Goal: Communication & Community: Connect with others

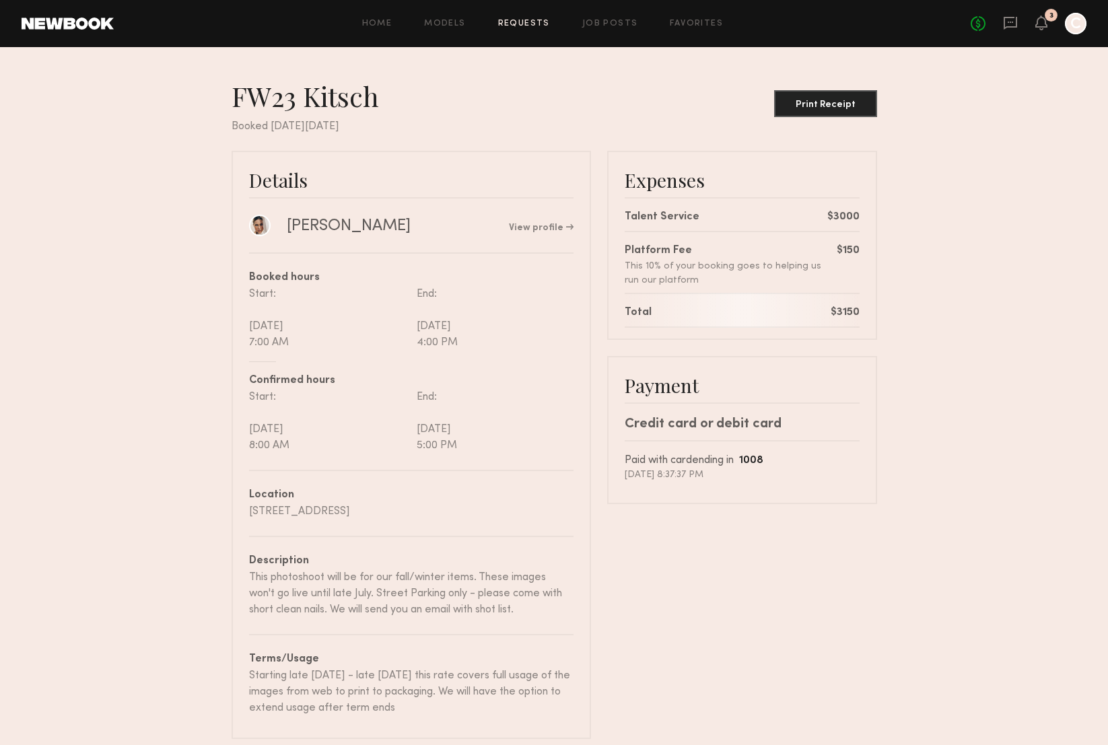
scroll to position [32, 0]
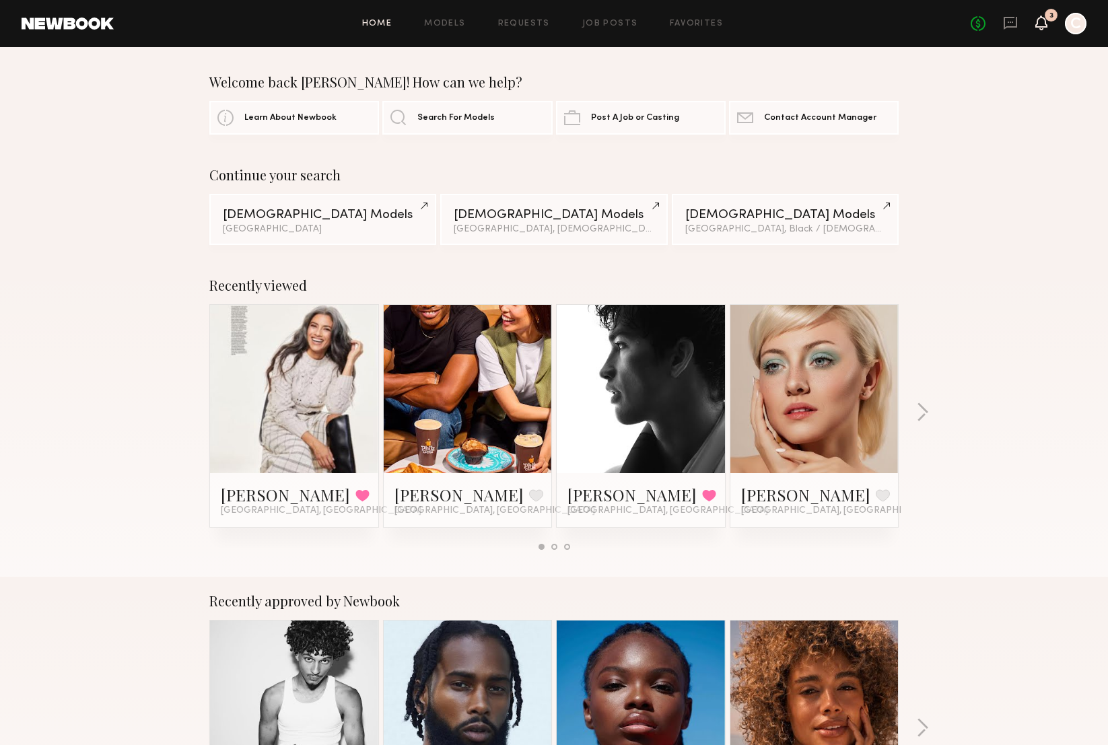
click at [1041, 24] on icon at bounding box center [1041, 21] width 11 height 9
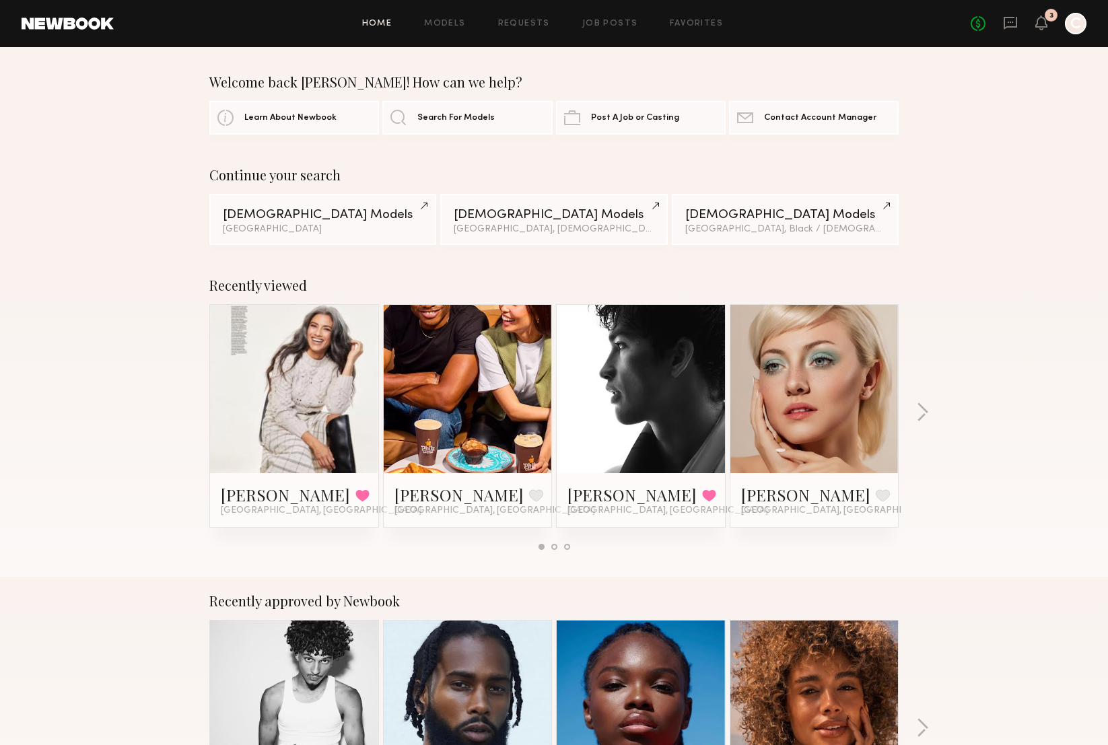
click at [1000, 26] on div "No fees up to $5,000 3 C" at bounding box center [1028, 24] width 116 height 22
click at [1009, 25] on icon at bounding box center [1010, 22] width 15 height 15
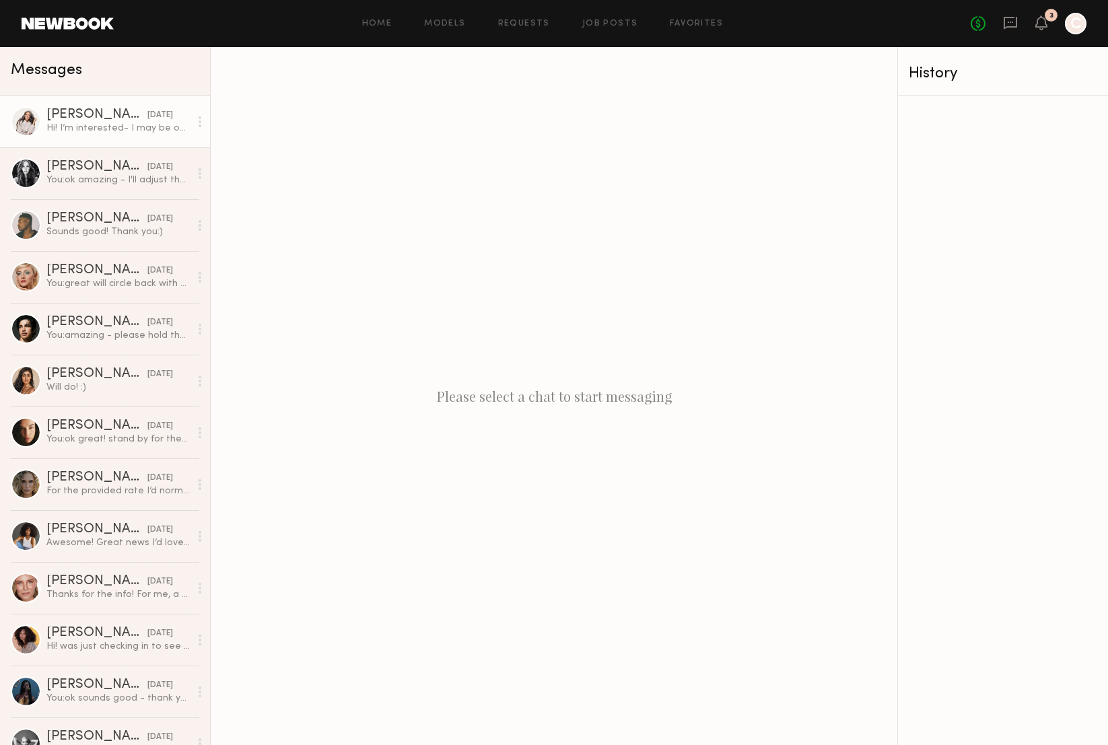
click at [105, 128] on div "Hi! I’m interested- I may be out of town - I will find out [DATE]. What’s the r…" at bounding box center [117, 128] width 143 height 13
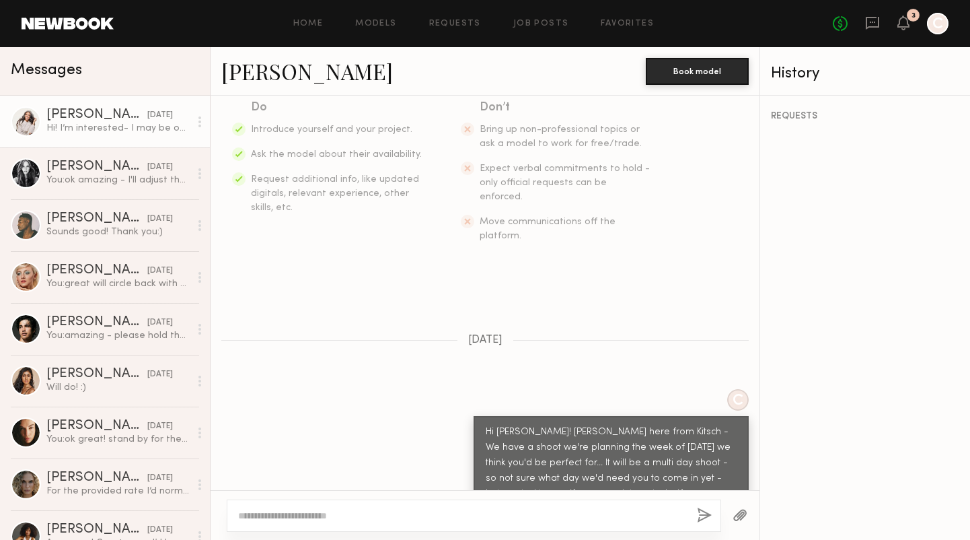
scroll to position [229, 0]
click at [96, 20] on link at bounding box center [68, 23] width 92 height 12
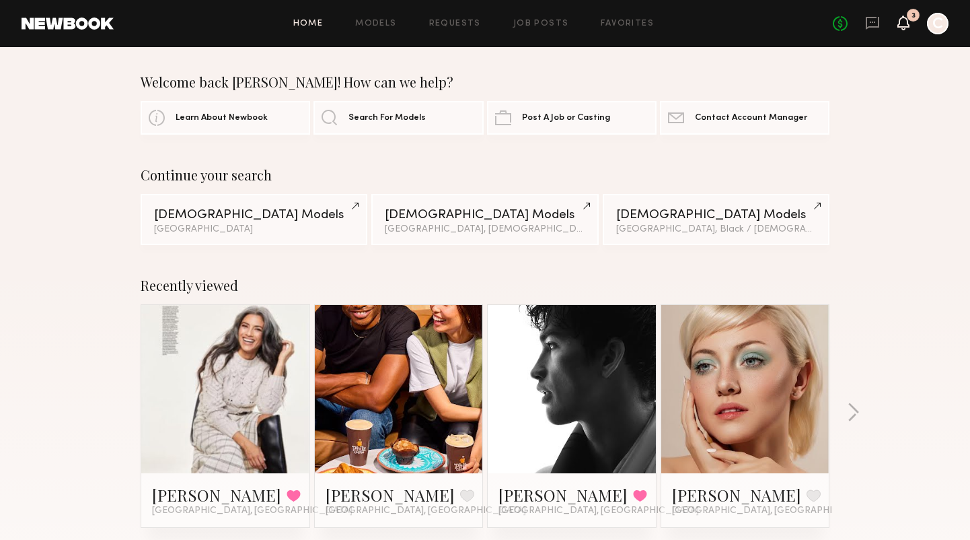
click at [907, 26] on icon at bounding box center [903, 21] width 11 height 9
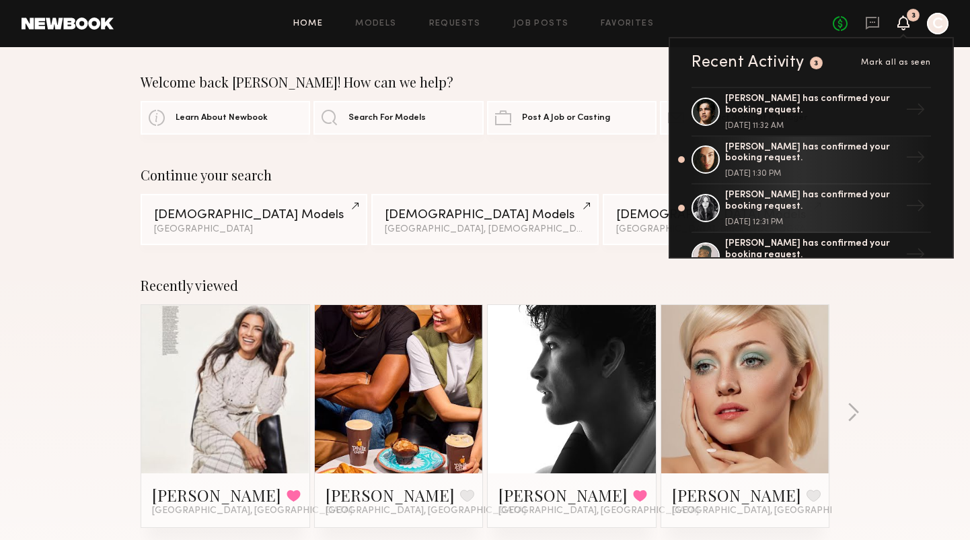
click at [907, 26] on icon at bounding box center [903, 21] width 11 height 9
